Goal: Use online tool/utility: Utilize a website feature to perform a specific function

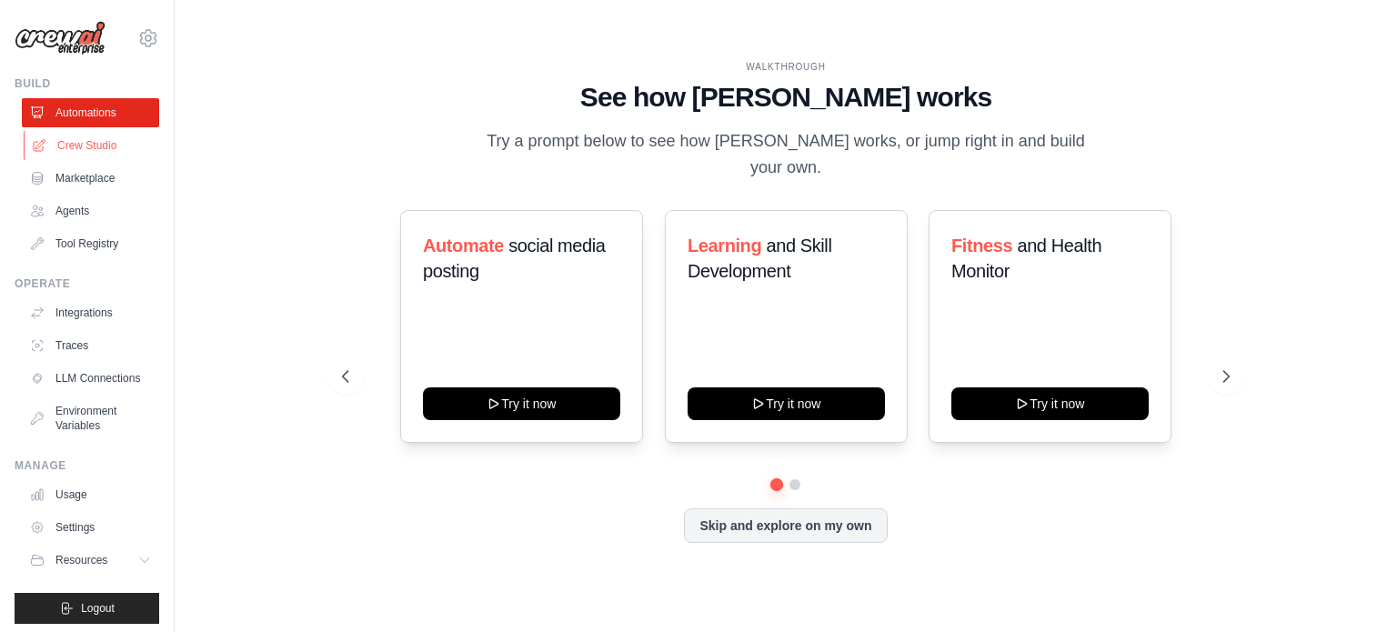
click at [99, 143] on link "Crew Studio" at bounding box center [92, 145] width 137 height 29
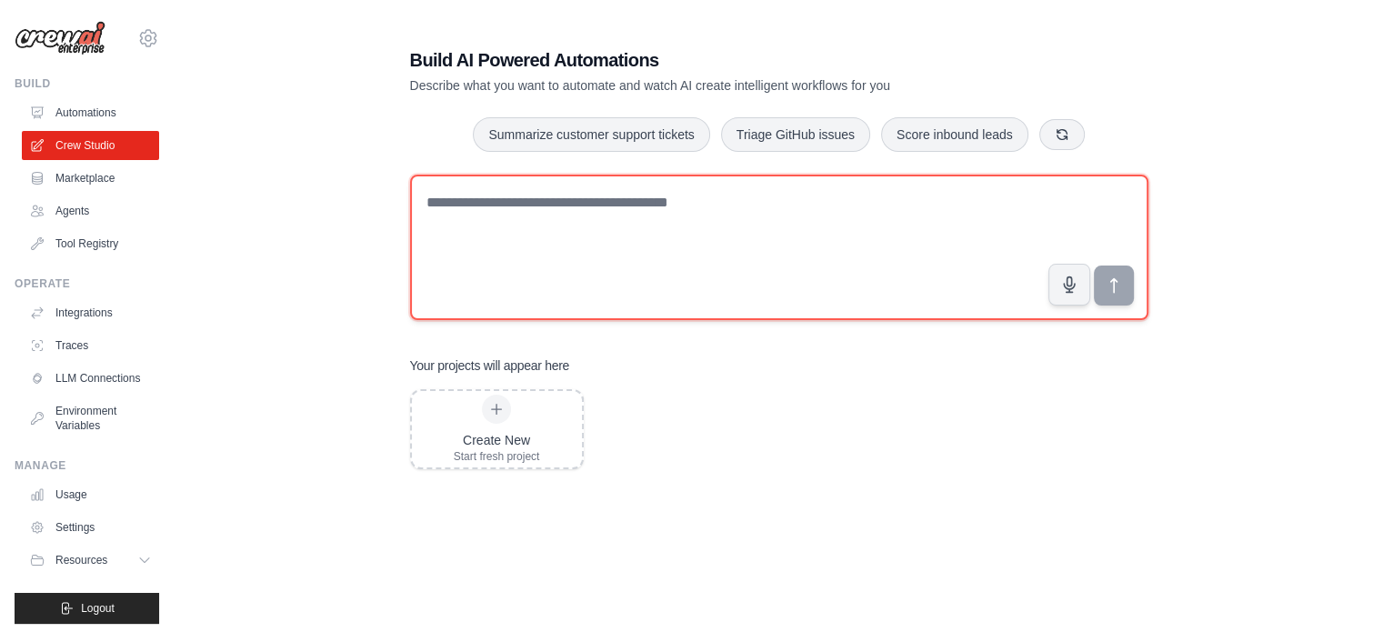
click at [437, 225] on textarea at bounding box center [779, 247] width 738 height 145
paste textarea "**********"
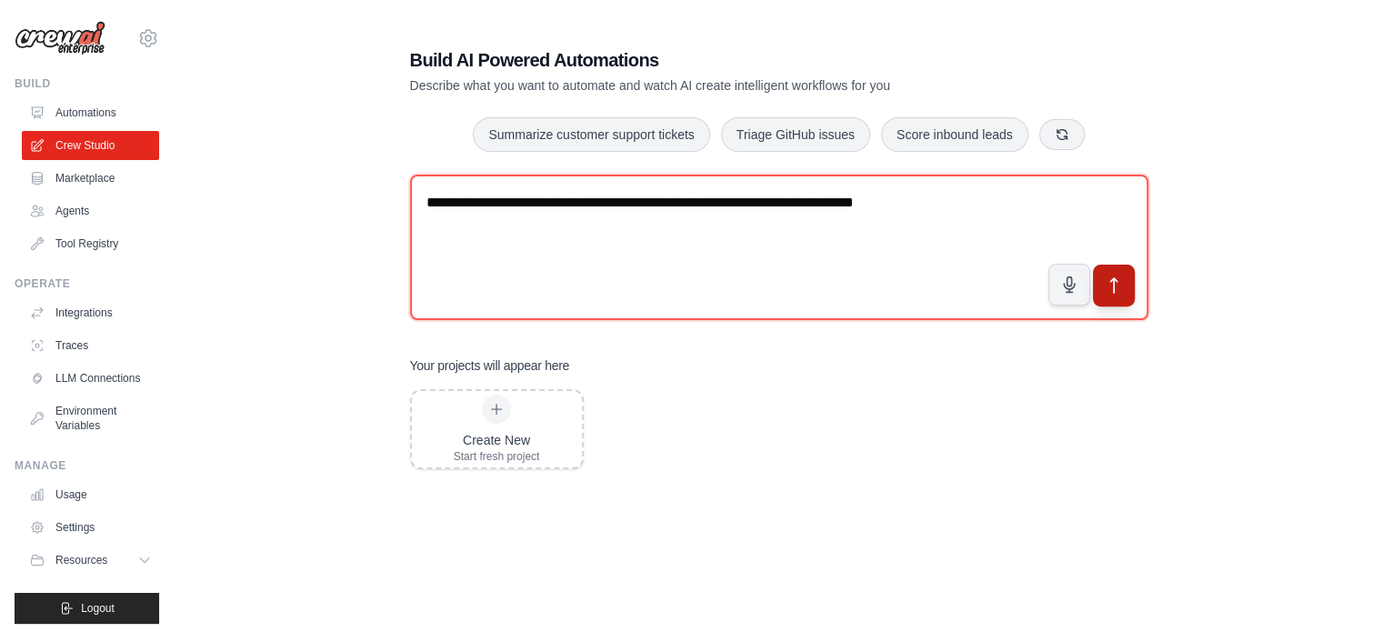
type textarea "**********"
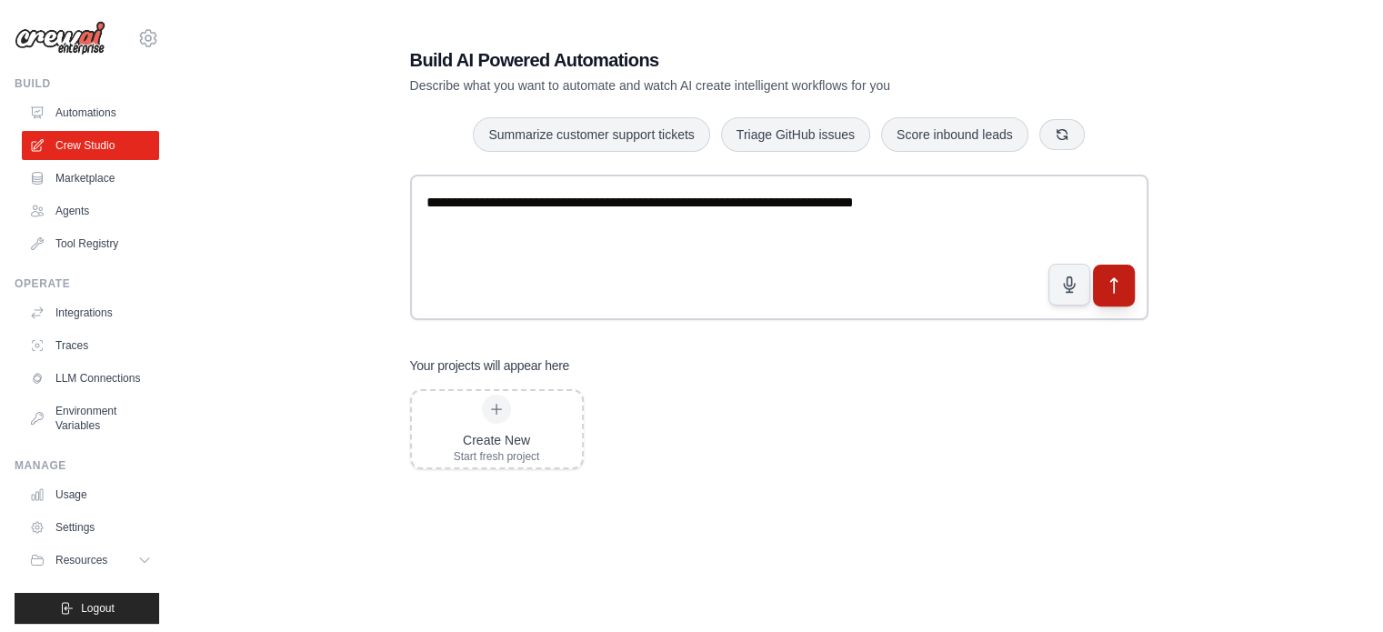
click at [1119, 282] on icon "submit" at bounding box center [1113, 285] width 19 height 19
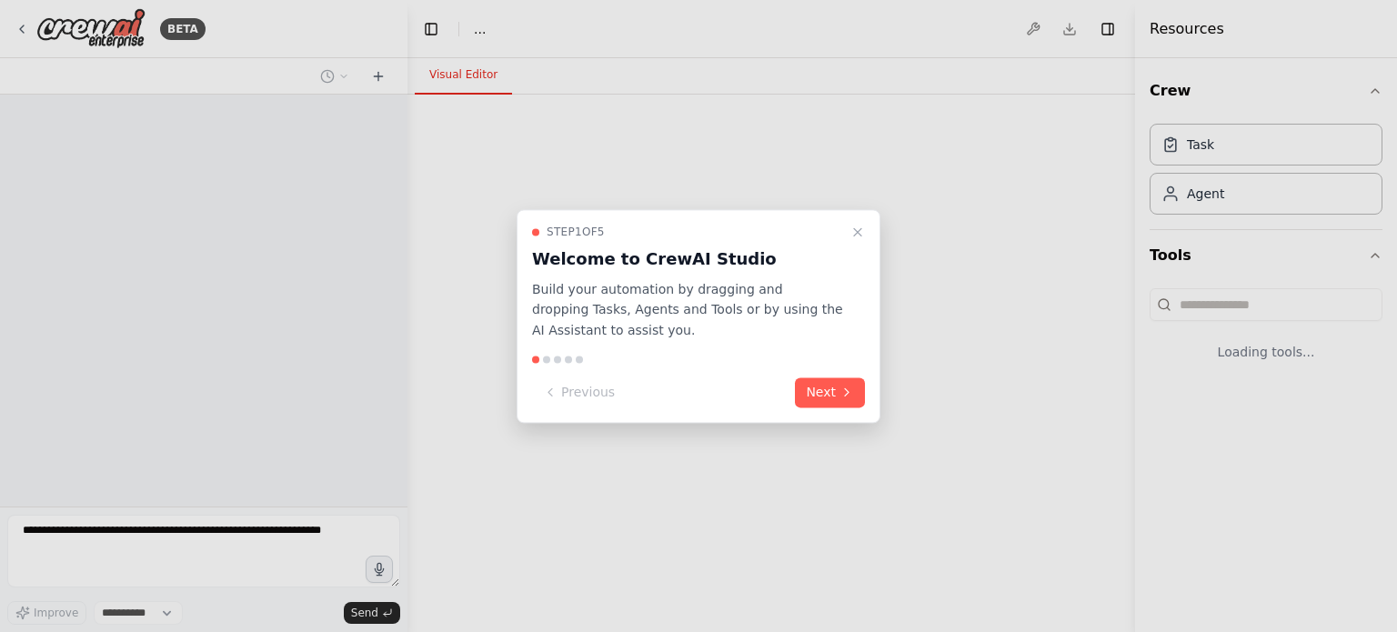
select select "****"
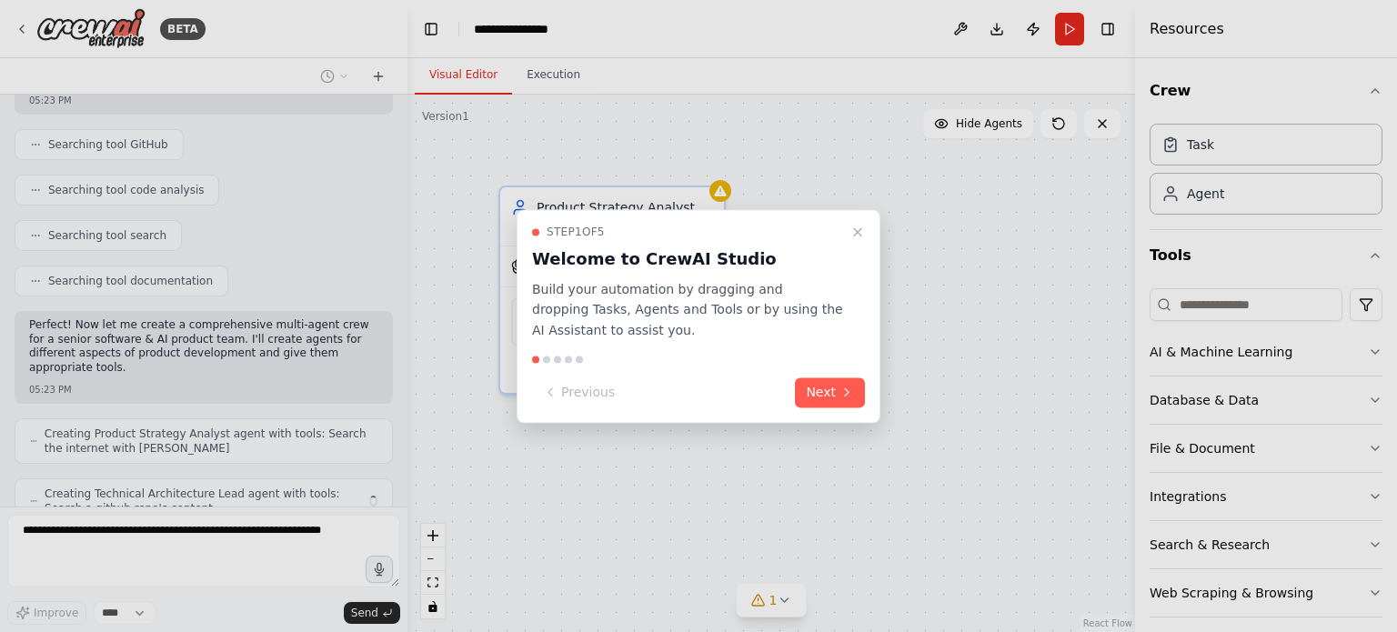
scroll to position [367, 0]
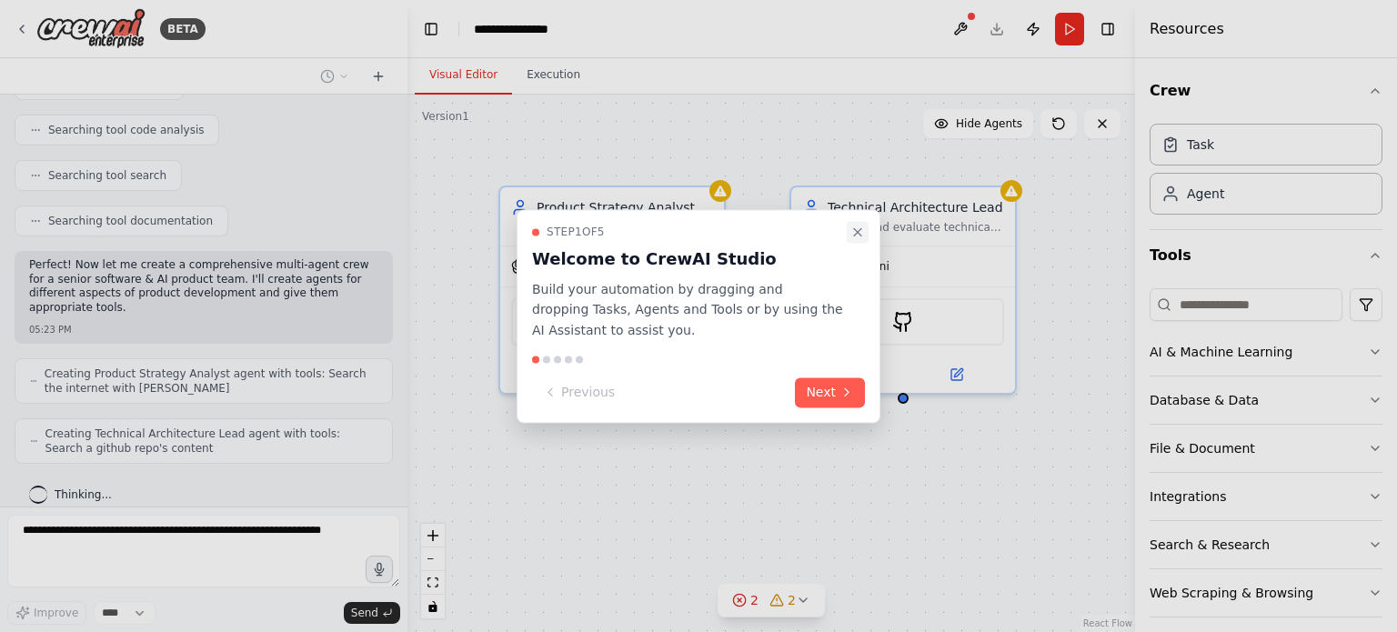
click at [855, 227] on icon "Close walkthrough" at bounding box center [857, 232] width 15 height 15
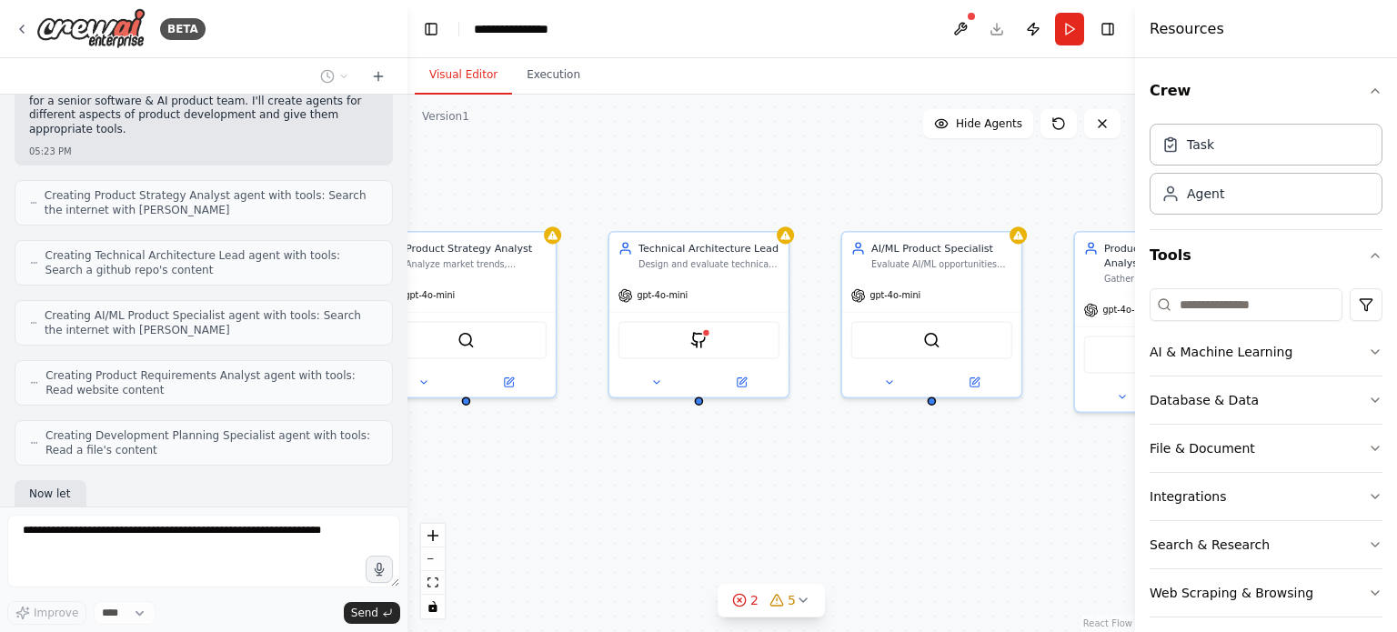
scroll to position [655, 0]
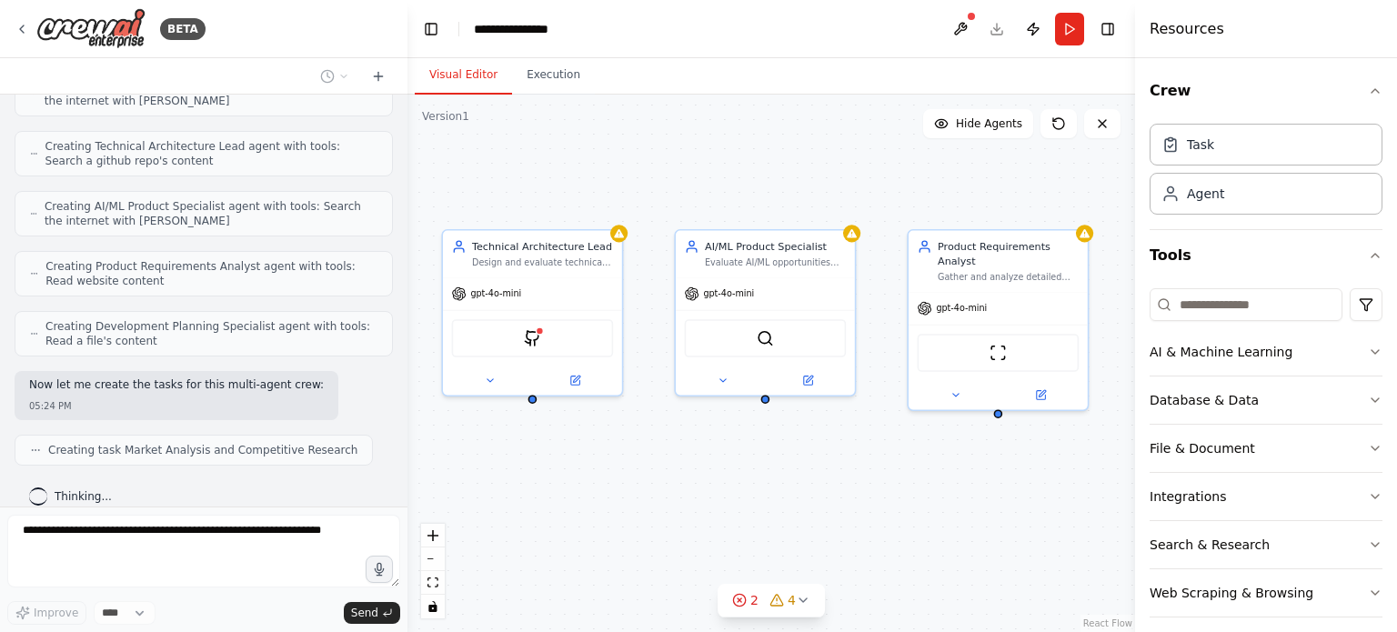
drag, startPoint x: 924, startPoint y: 439, endPoint x: 515, endPoint y: 460, distance: 409.7
click at [515, 460] on div ".deletable-edge-delete-btn { width: 20px; height: 20px; border: 0px solid #ffff…" at bounding box center [770, 363] width 727 height 537
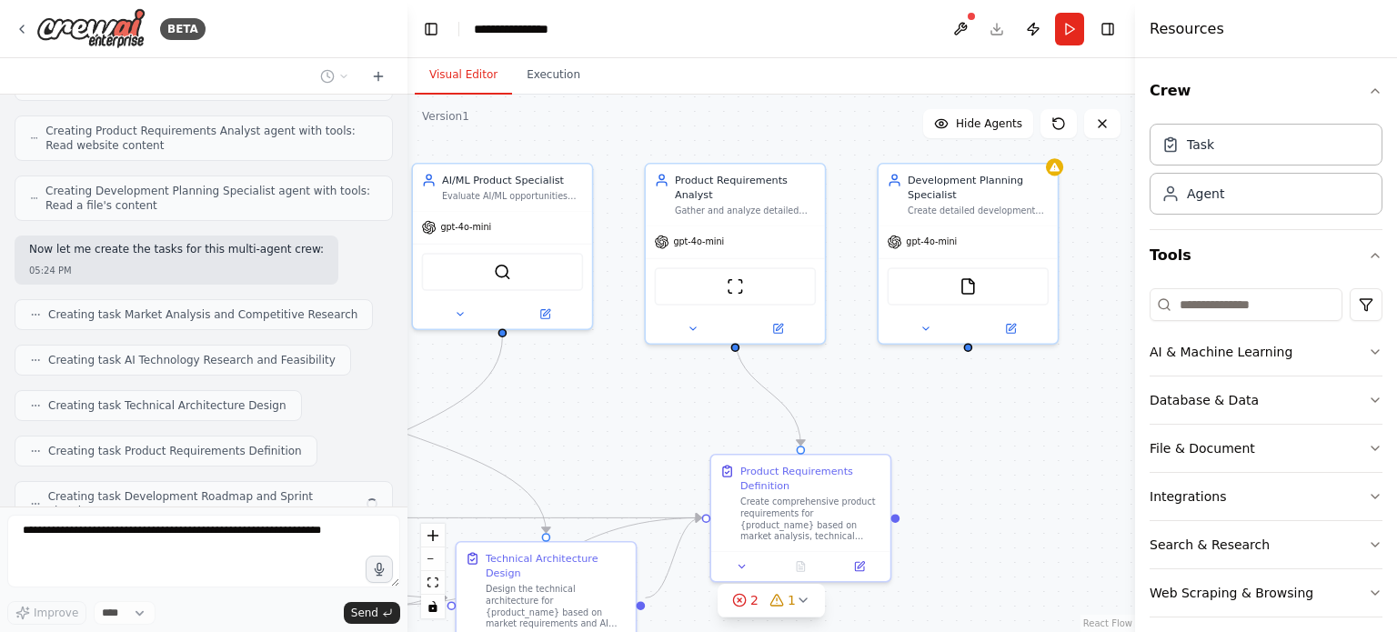
scroll to position [836, 0]
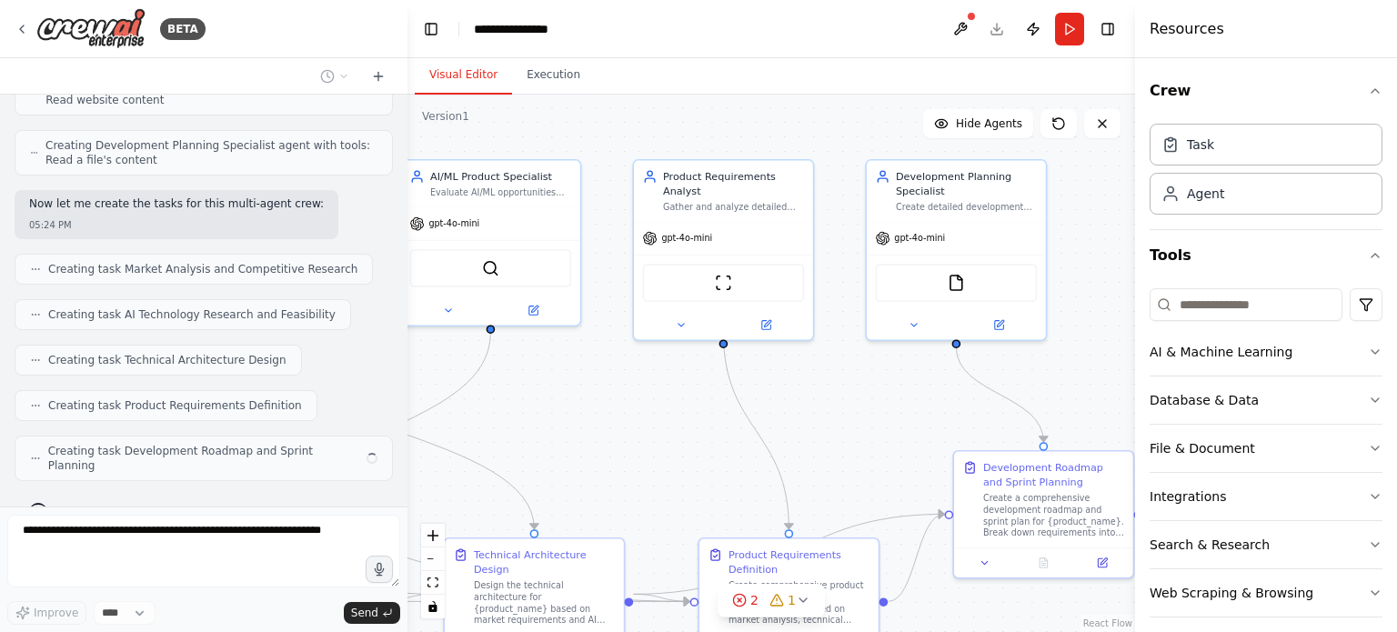
drag, startPoint x: 935, startPoint y: 466, endPoint x: 660, endPoint y: 396, distance: 283.4
click at [660, 396] on div ".deletable-edge-delete-btn { width: 20px; height: 20px; border: 0px solid #ffff…" at bounding box center [770, 363] width 727 height 537
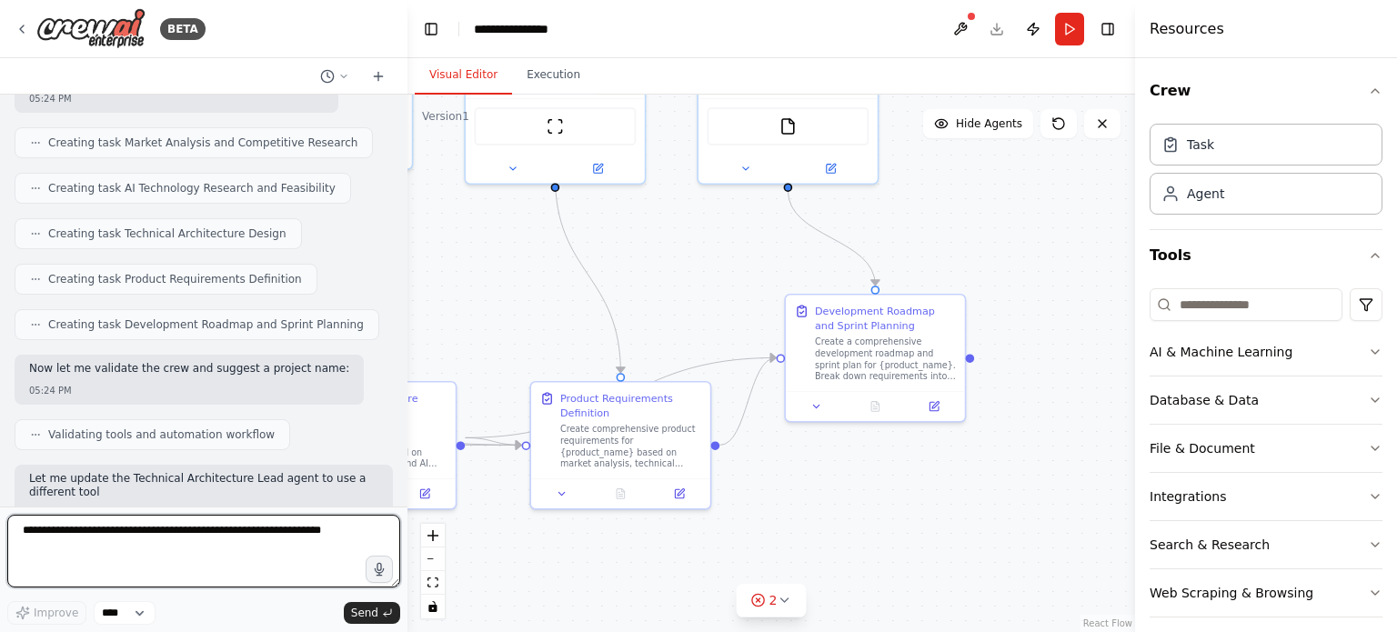
scroll to position [976, 0]
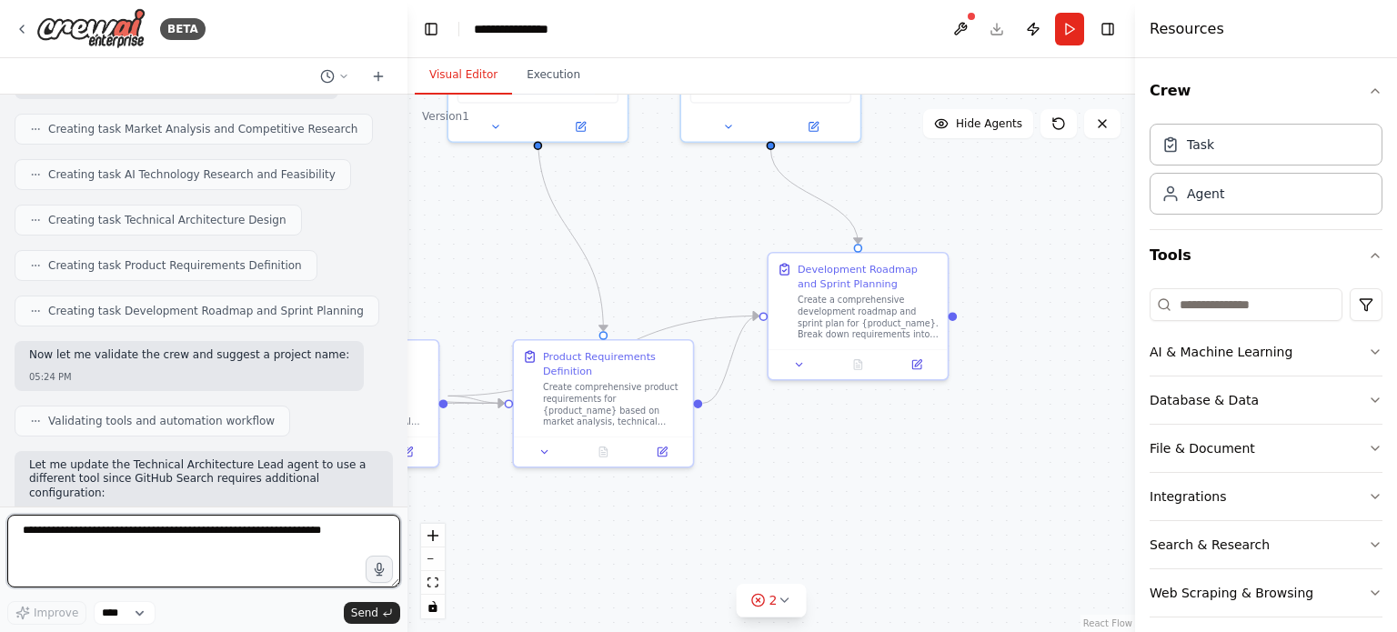
drag, startPoint x: 892, startPoint y: 399, endPoint x: 706, endPoint y: 201, distance: 271.5
click at [706, 201] on div ".deletable-edge-delete-btn { width: 20px; height: 20px; border: 0px solid #ffff…" at bounding box center [770, 363] width 727 height 537
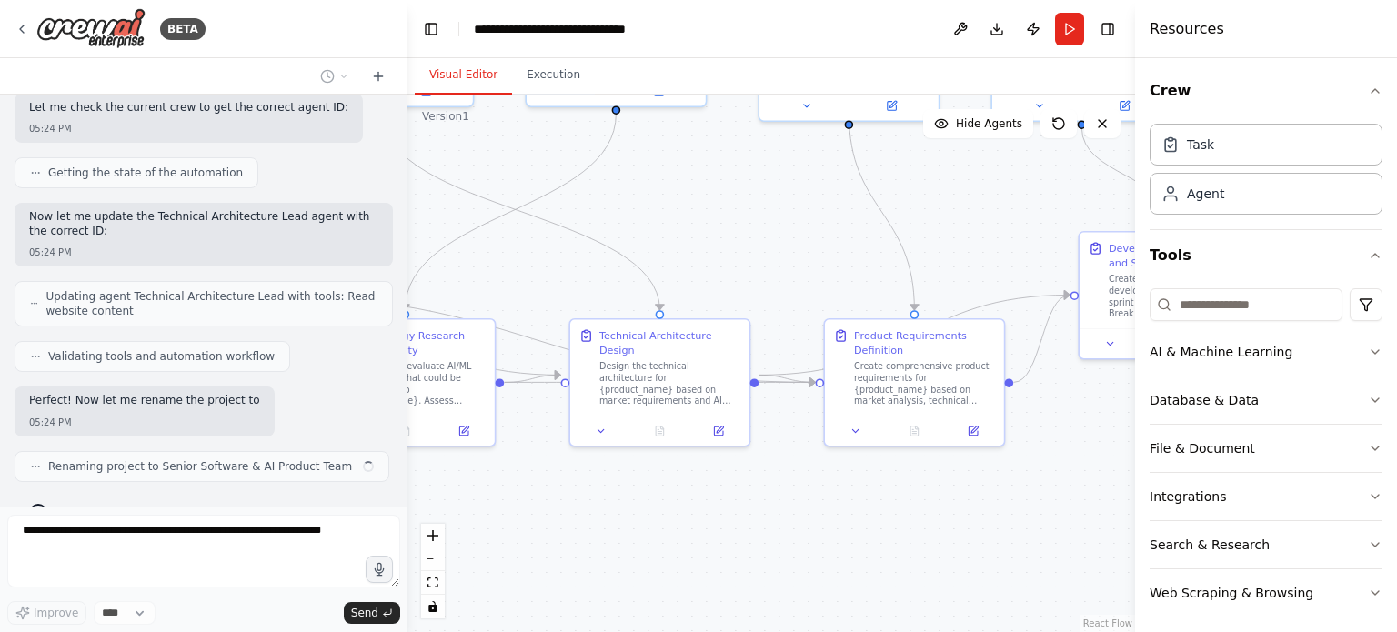
scroll to position [1439, 0]
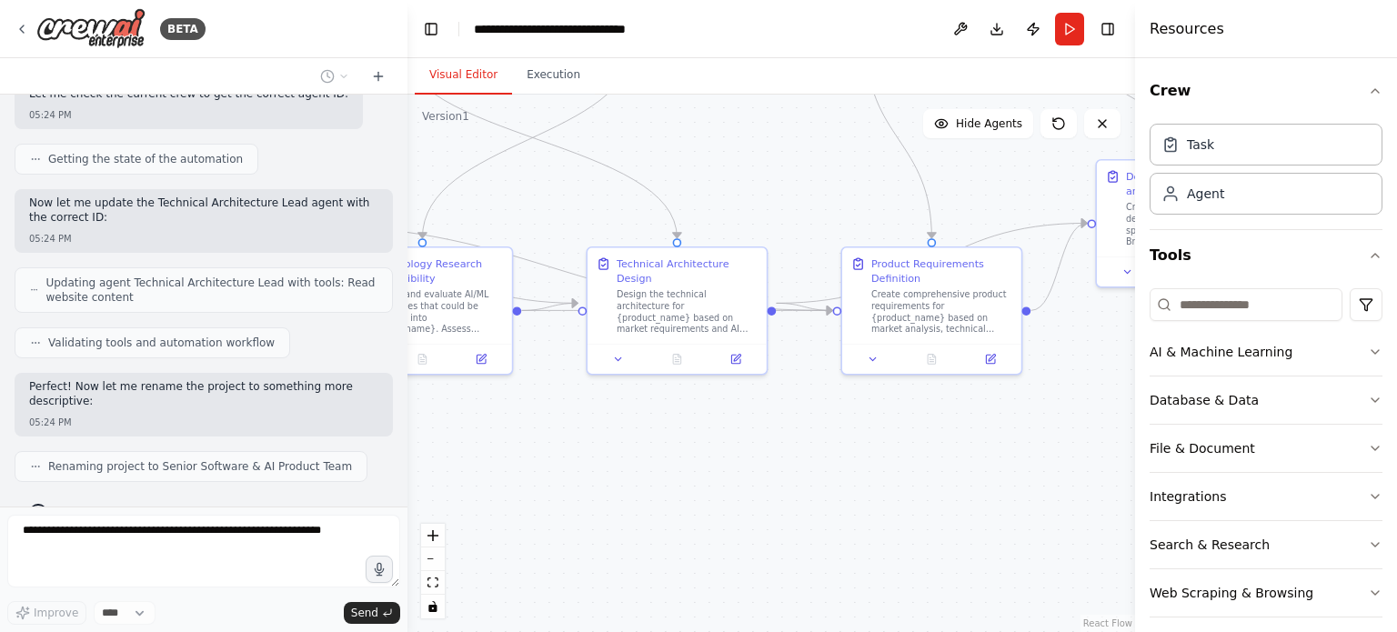
drag, startPoint x: 767, startPoint y: 508, endPoint x: 1095, endPoint y: 416, distance: 341.1
click at [1095, 416] on div ".deletable-edge-delete-btn { width: 20px; height: 20px; border: 0px solid #ffff…" at bounding box center [770, 363] width 727 height 537
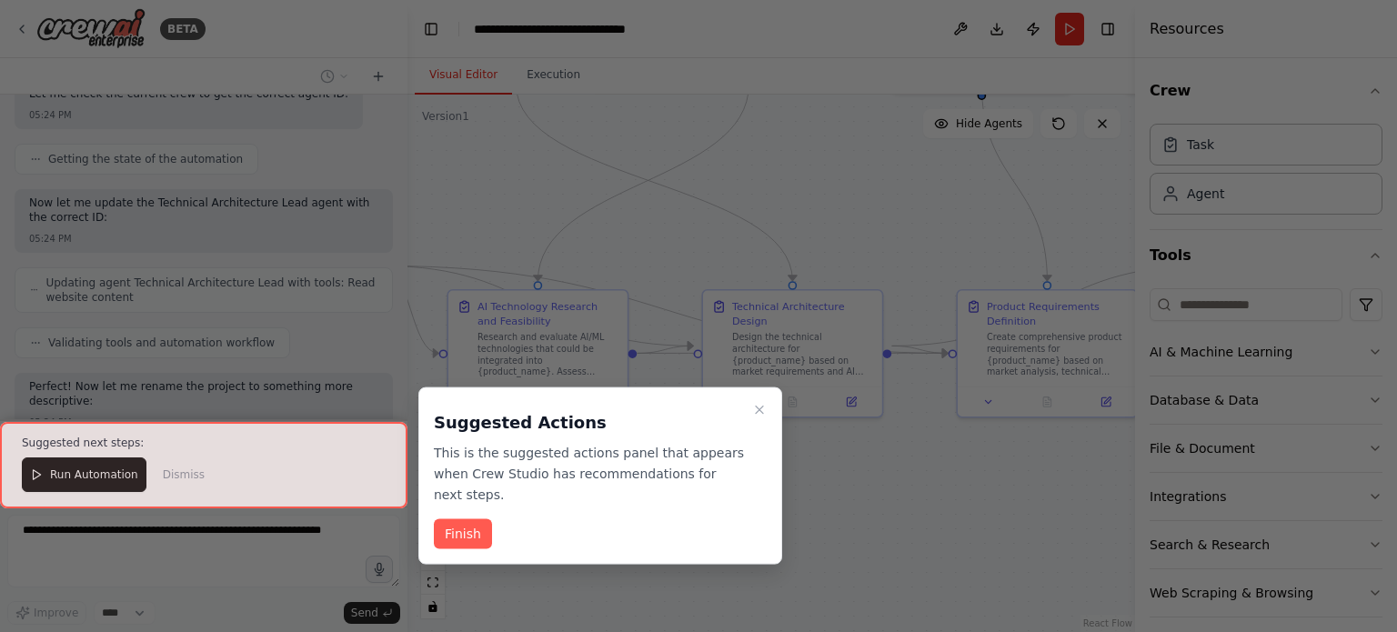
drag, startPoint x: 880, startPoint y: 467, endPoint x: 996, endPoint y: 510, distance: 123.1
click at [996, 510] on div "BETA Generate a complete multi-agent crew for a senior software & AI product te…" at bounding box center [698, 316] width 1397 height 632
click at [466, 519] on button "Finish" at bounding box center [463, 534] width 58 height 30
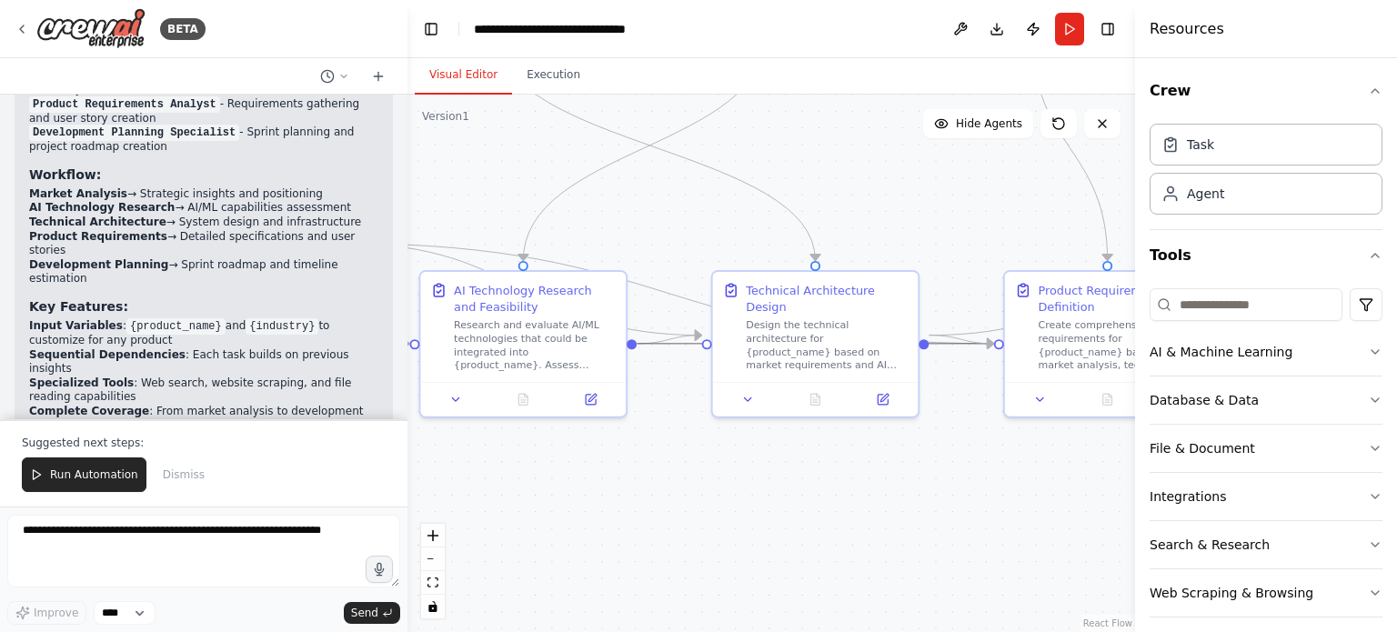
drag, startPoint x: 698, startPoint y: 336, endPoint x: 427, endPoint y: 252, distance: 283.8
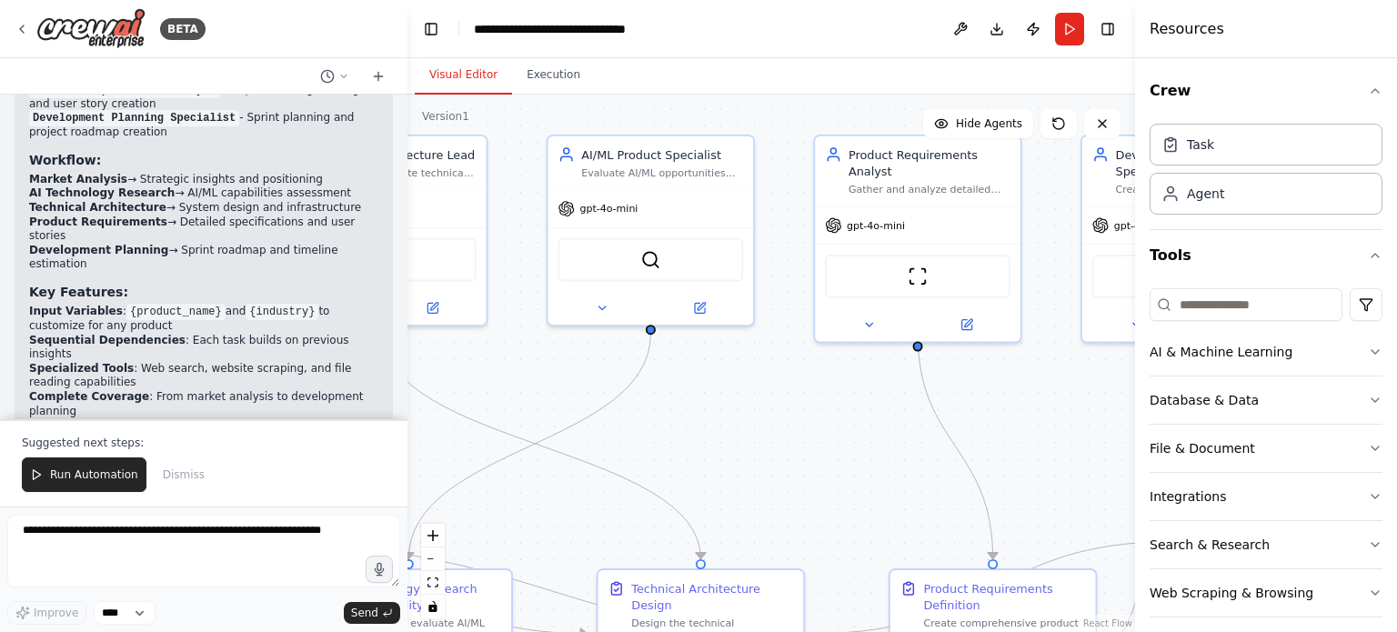
drag, startPoint x: 899, startPoint y: 268, endPoint x: 795, endPoint y: 488, distance: 243.6
click at [795, 488] on div ".deletable-edge-delete-btn { width: 20px; height: 20px; border: 0px solid #ffff…" at bounding box center [770, 363] width 727 height 537
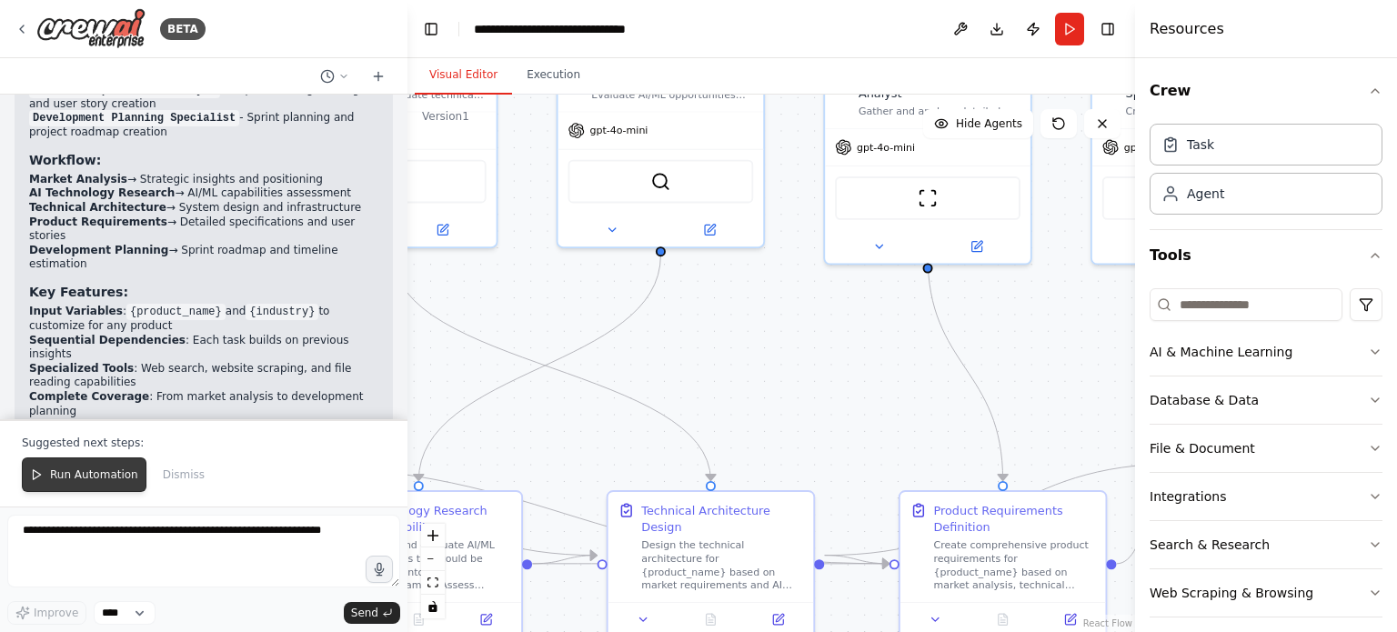
click at [55, 473] on span "Run Automation" at bounding box center [94, 474] width 88 height 15
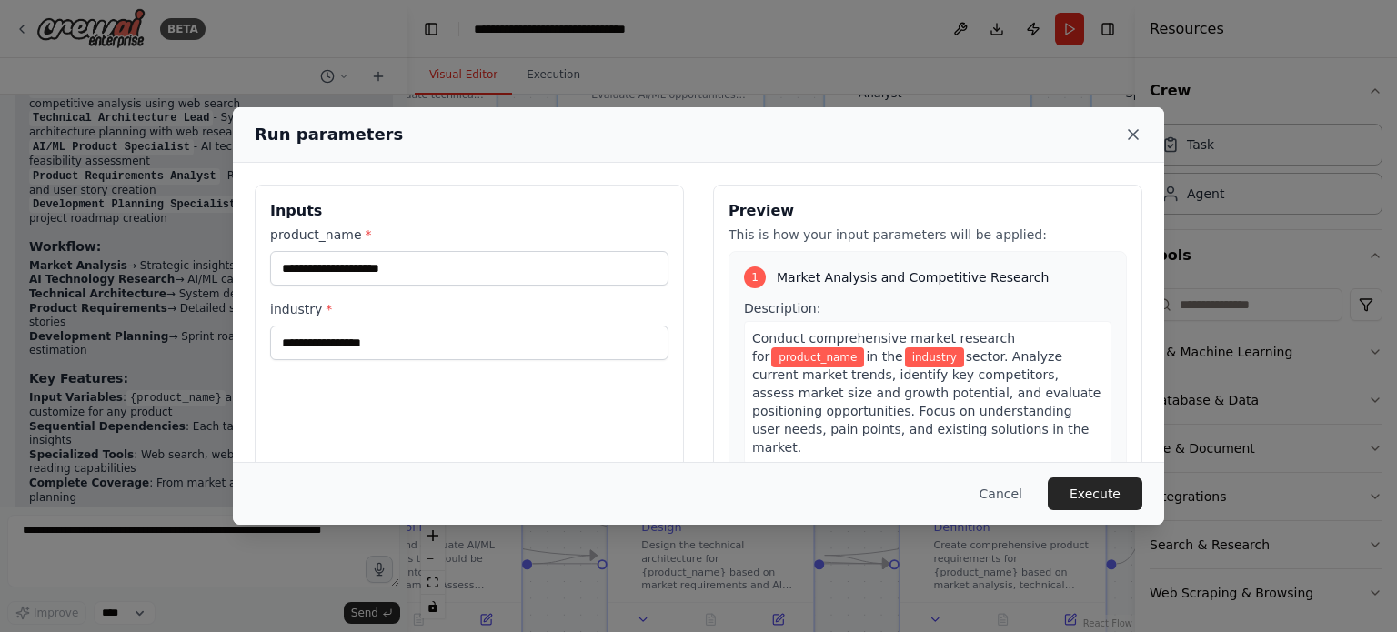
click at [1135, 137] on icon at bounding box center [1132, 134] width 9 height 9
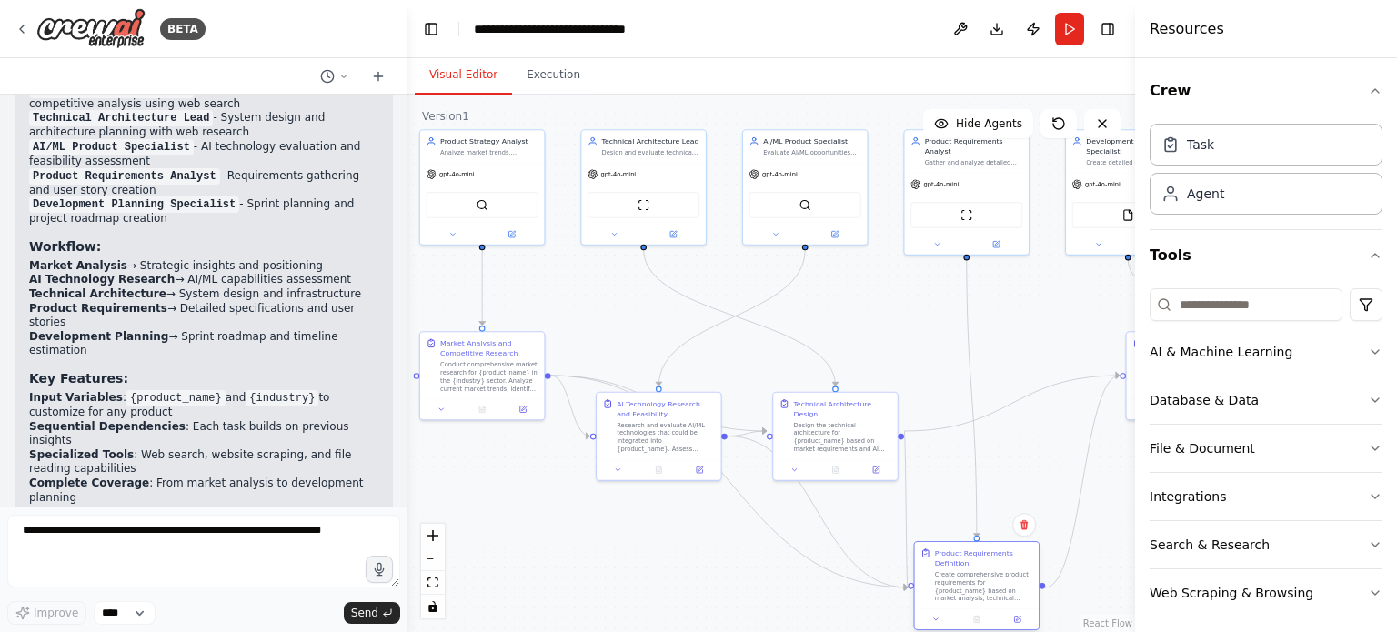
drag, startPoint x: 1065, startPoint y: 403, endPoint x: 1022, endPoint y: 550, distance: 153.4
click at [1022, 550] on div "Product Requirements Definition" at bounding box center [984, 558] width 98 height 20
drag, startPoint x: 1006, startPoint y: 405, endPoint x: 793, endPoint y: 389, distance: 213.3
click at [772, 377] on div ".deletable-edge-delete-btn { width: 20px; height: 20px; border: 0px solid #ffff…" at bounding box center [570, 228] width 404 height 298
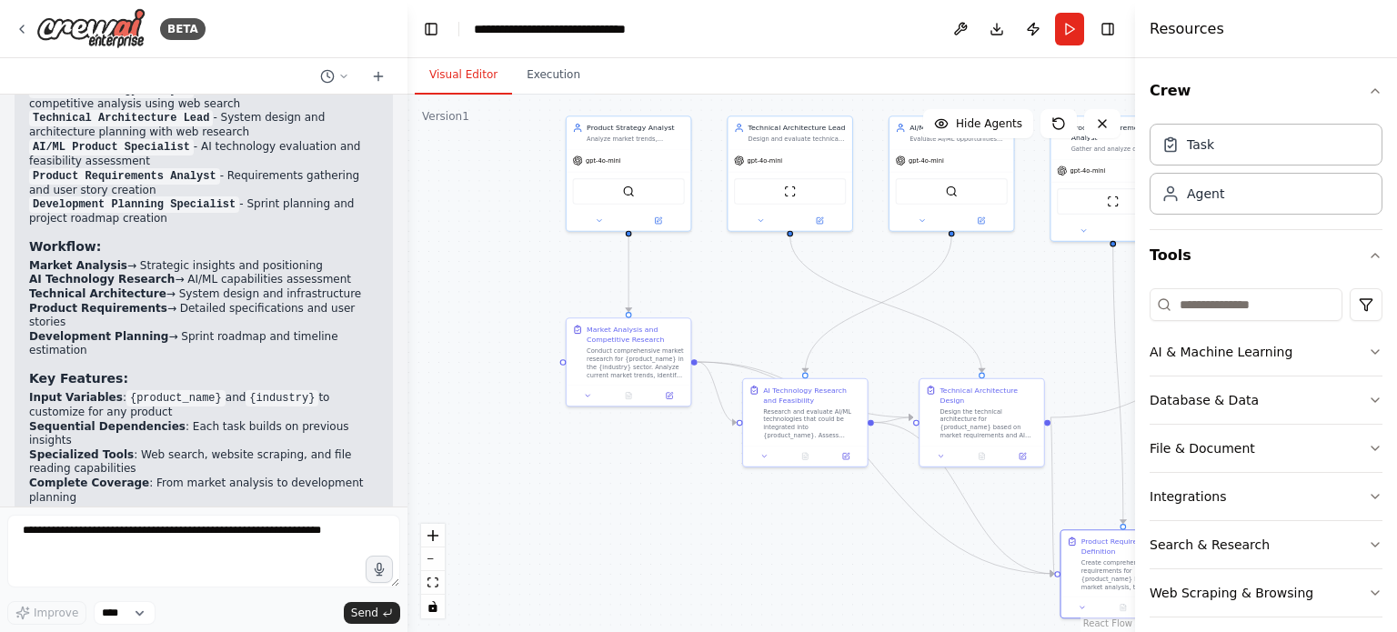
drag, startPoint x: 868, startPoint y: 326, endPoint x: 1012, endPoint y: 312, distance: 144.4
click at [1012, 312] on div ".deletable-edge-delete-btn { width: 20px; height: 20px; border: 0px solid #ffff…" at bounding box center [770, 363] width 727 height 537
